Goal: Task Accomplishment & Management: Manage account settings

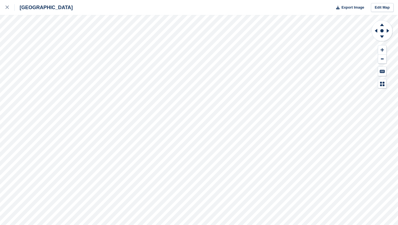
click at [11, 6] on div at bounding box center [10, 7] width 9 height 7
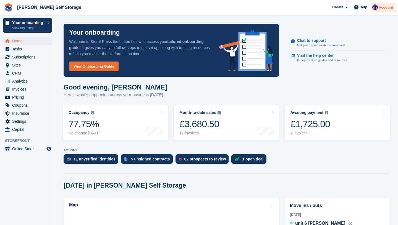
click at [380, 10] on div "Account" at bounding box center [383, 8] width 25 height 10
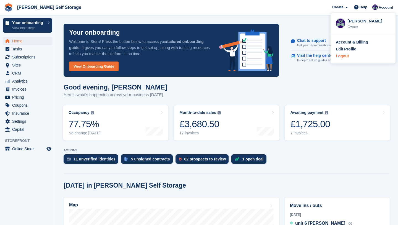
click at [356, 56] on div "Logout" at bounding box center [363, 56] width 55 height 6
